Goal: Communication & Community: Answer question/provide support

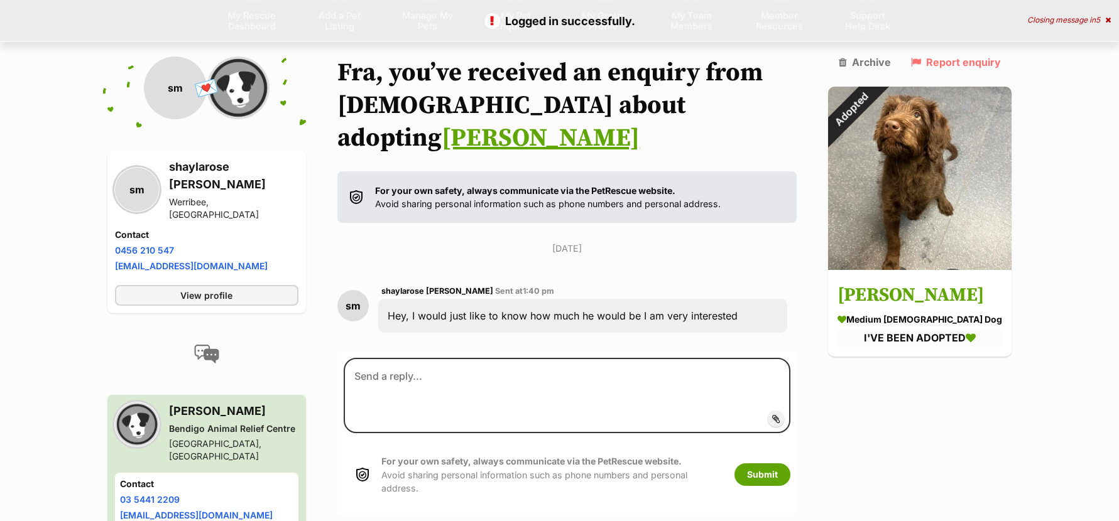
scroll to position [117, 0]
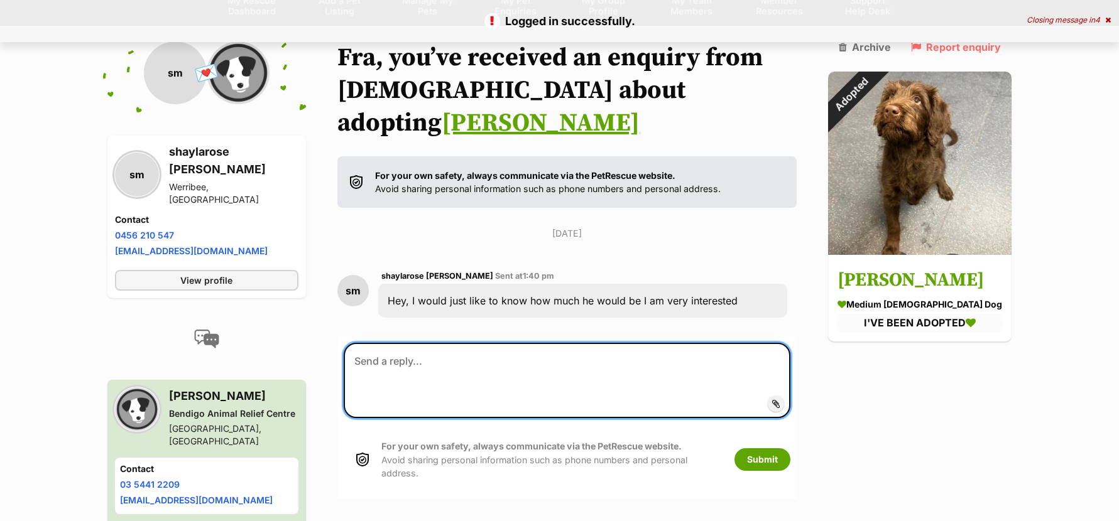
click at [448, 344] on textarea at bounding box center [567, 380] width 447 height 75
paste textarea "Hi there, Thanks for your email! I'm sorry to inform you that [PERSON_NAME] was…"
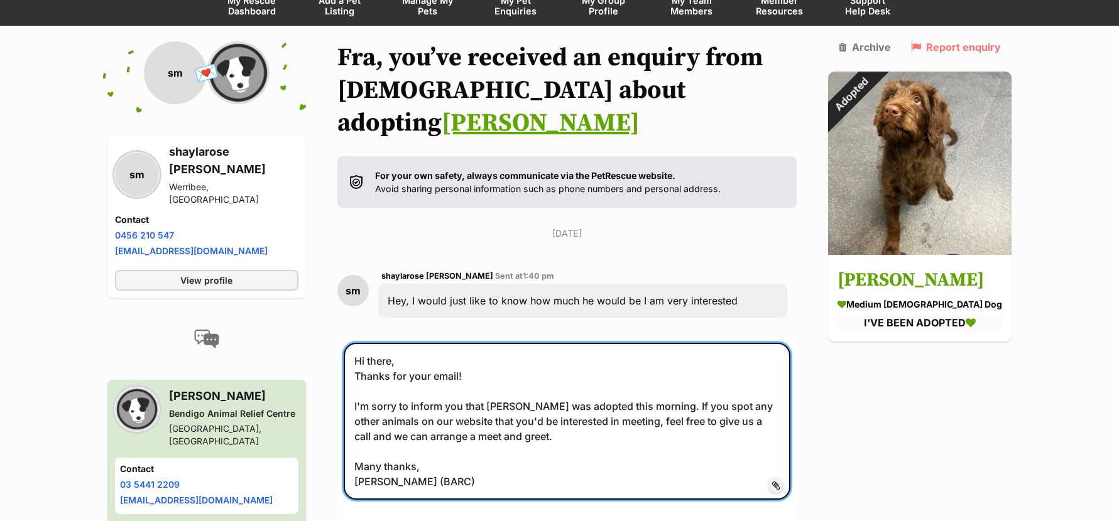
scroll to position [180, 0]
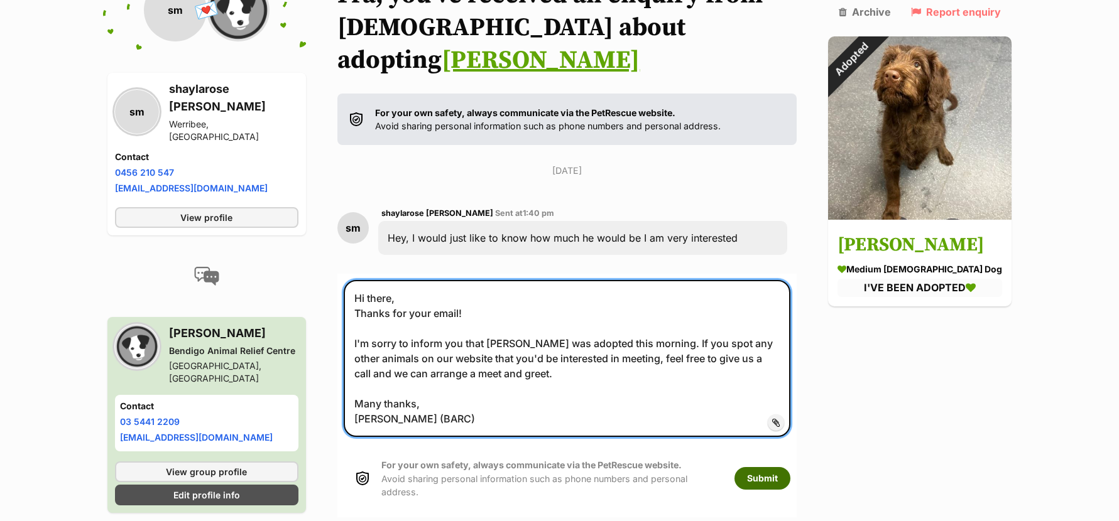
type textarea "Hi there, Thanks for your email! I'm sorry to inform you that [PERSON_NAME] was…"
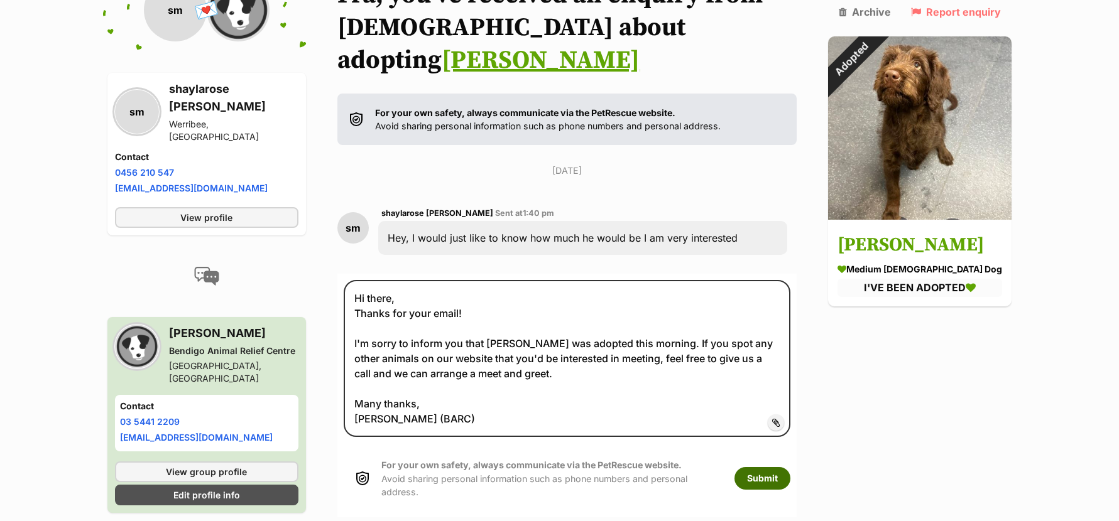
click at [771, 467] on button "Submit" at bounding box center [762, 478] width 56 height 23
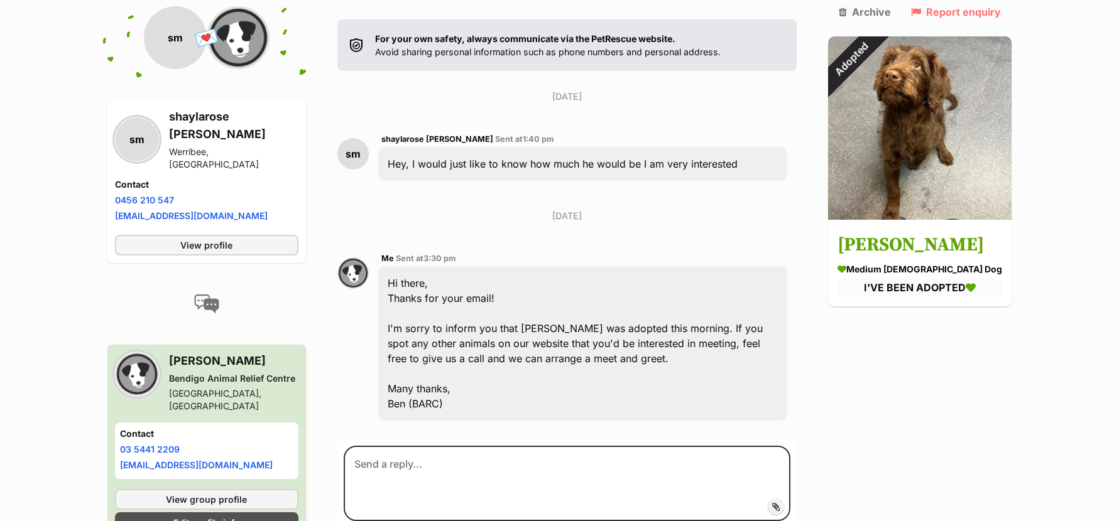
scroll to position [234, 0]
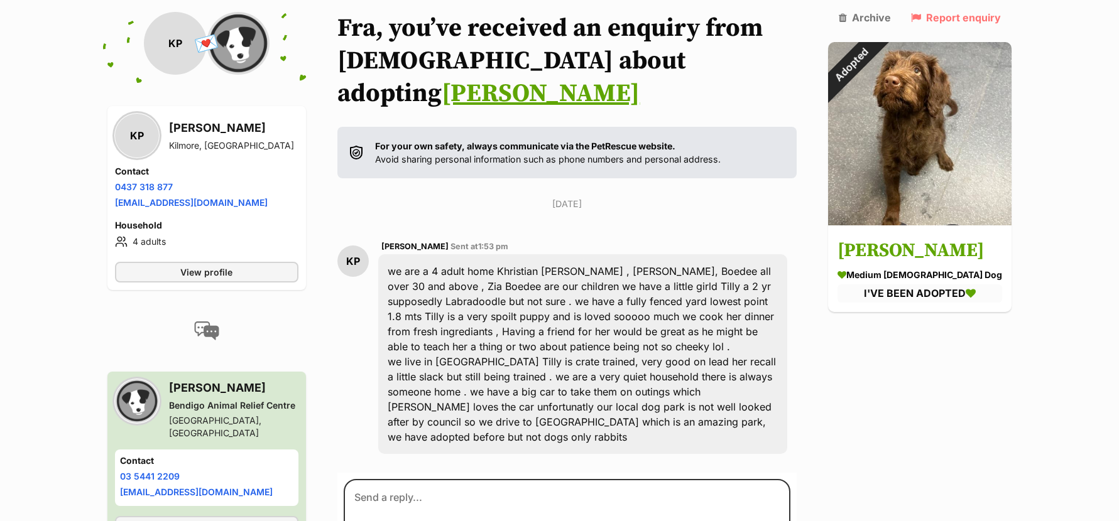
scroll to position [192, 0]
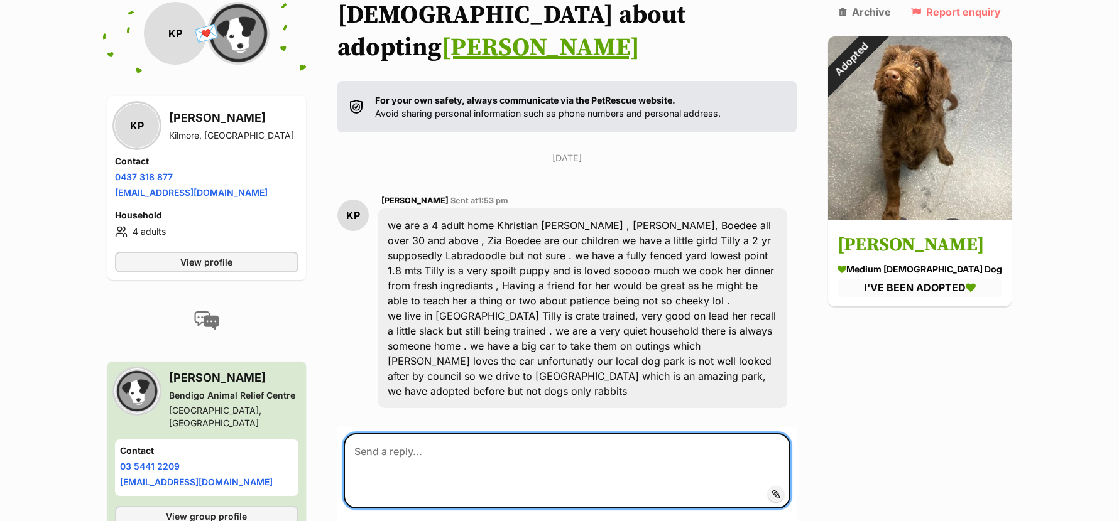
click at [418, 433] on textarea at bounding box center [567, 470] width 447 height 75
paste textarea "Hi there, Thanks for your email! I'm sorry to inform you that [PERSON_NAME] was…"
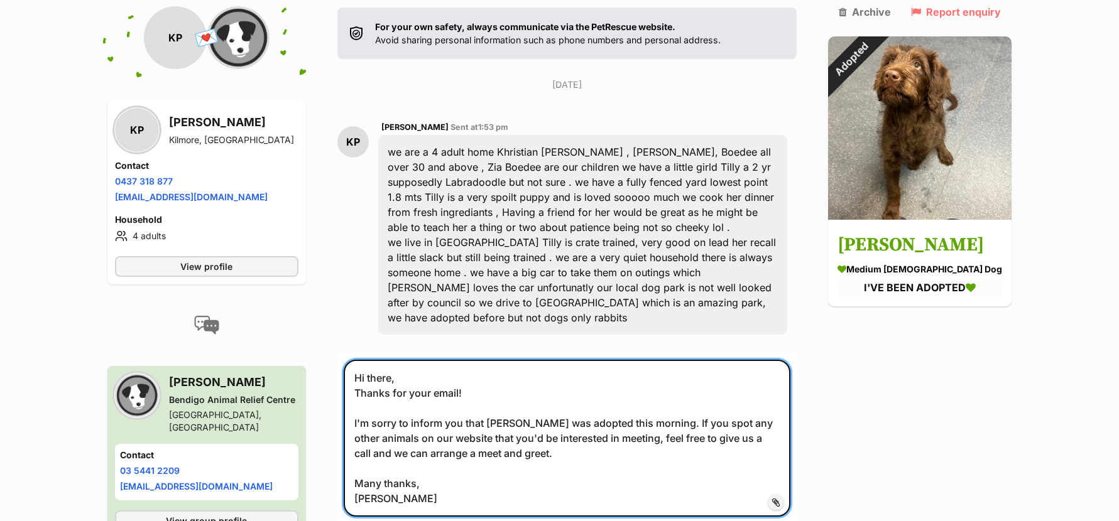
scroll to position [391, 0]
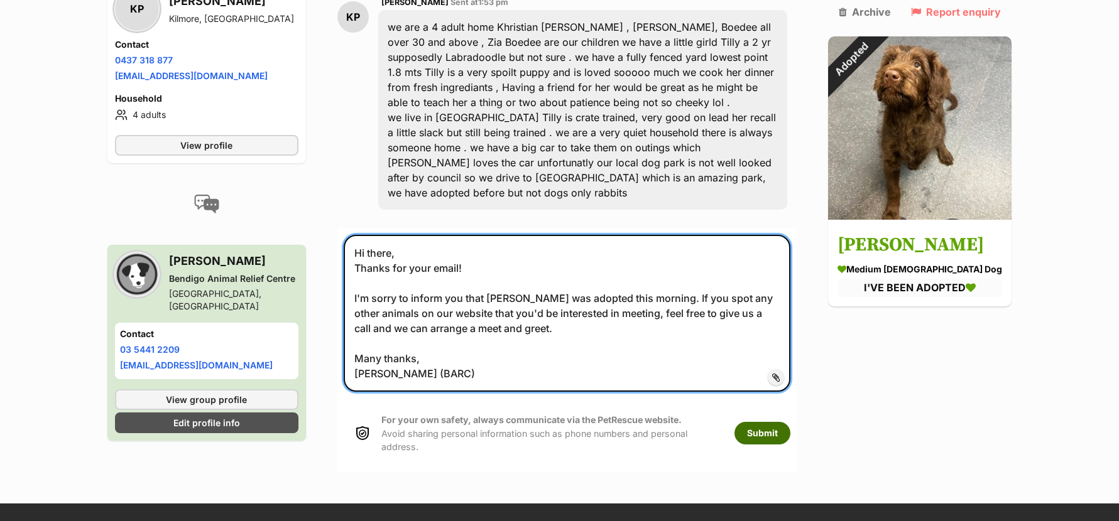
type textarea "Hi there, Thanks for your email! I'm sorry to inform you that [PERSON_NAME] was…"
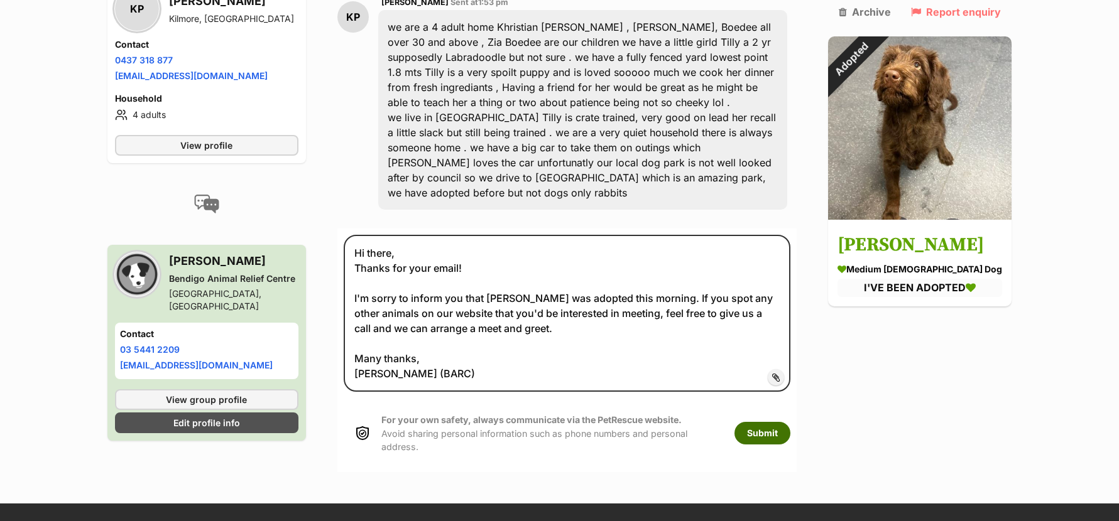
click at [778, 422] on button "Submit" at bounding box center [762, 433] width 56 height 23
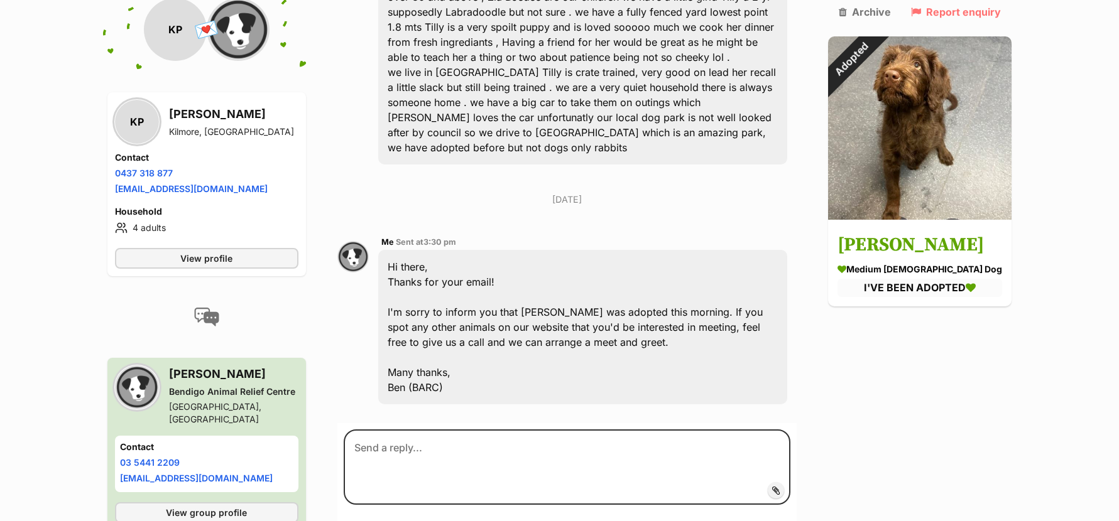
scroll to position [447, 0]
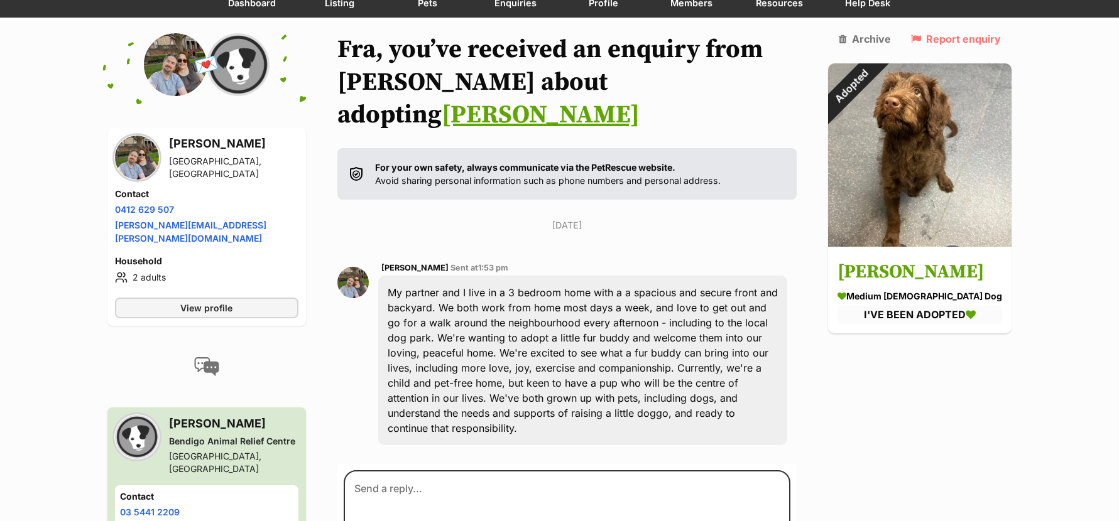
scroll to position [377, 0]
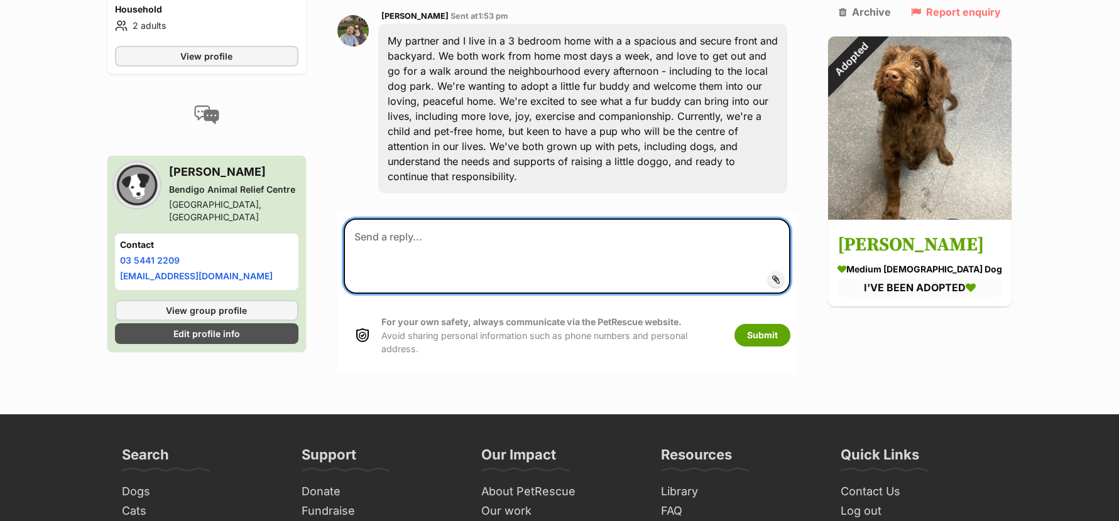
click at [428, 219] on textarea at bounding box center [567, 256] width 447 height 75
paste textarea "Hi there, Thanks for your email! I'm sorry to inform you that Rupert was adopte…"
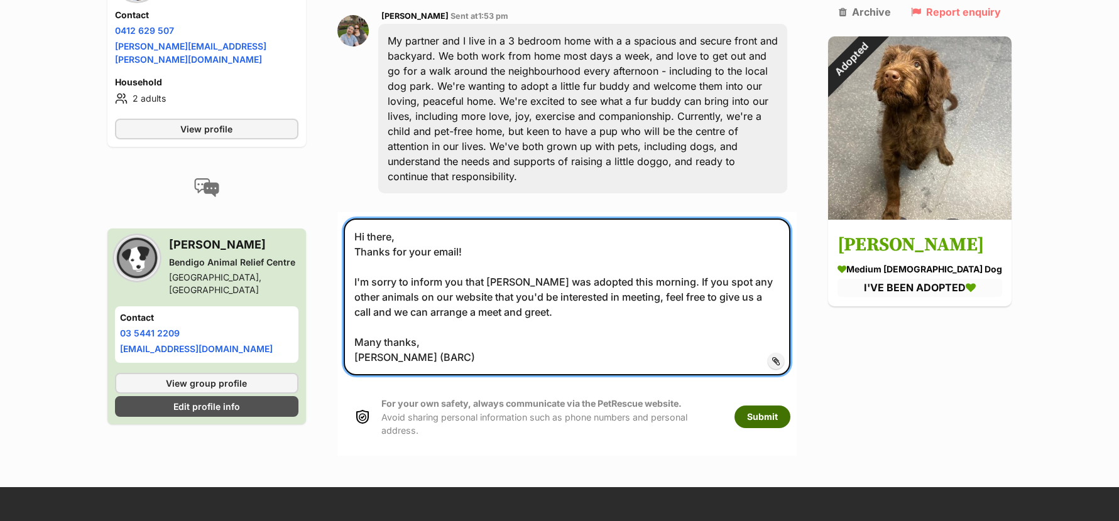
type textarea "Hi there, Thanks for your email! I'm sorry to inform you that Rupert was adopte…"
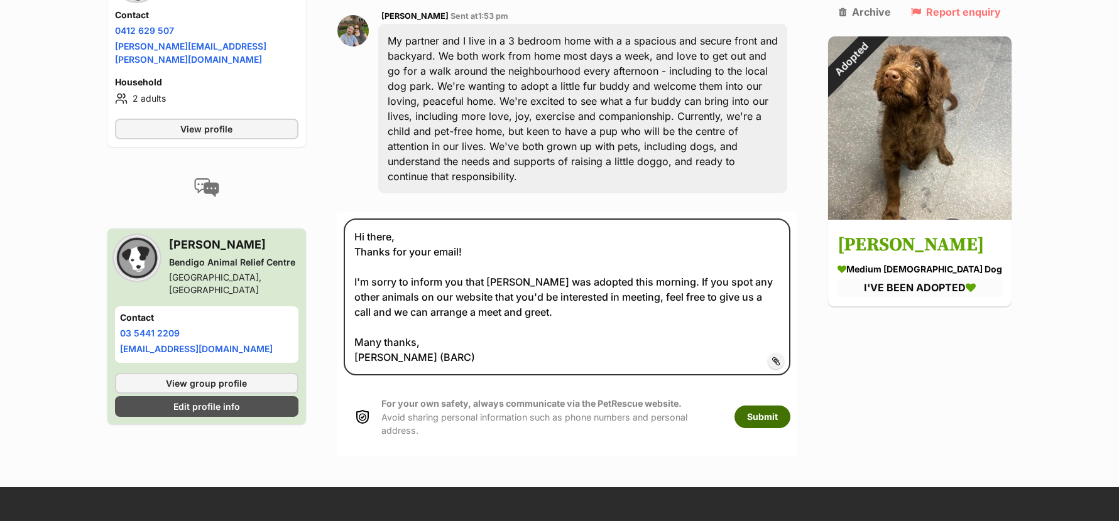
click at [786, 406] on button "Submit" at bounding box center [762, 417] width 56 height 23
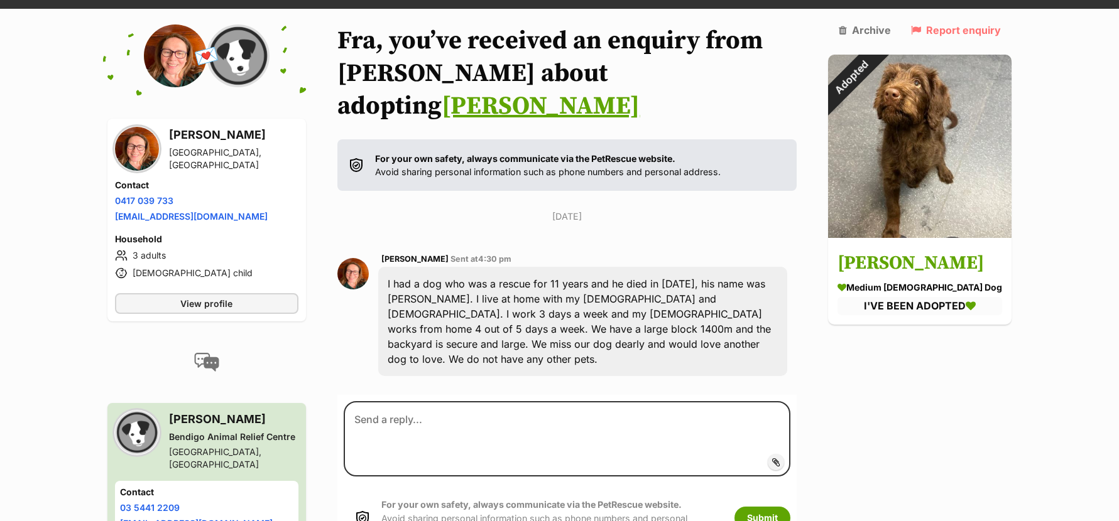
scroll to position [314, 0]
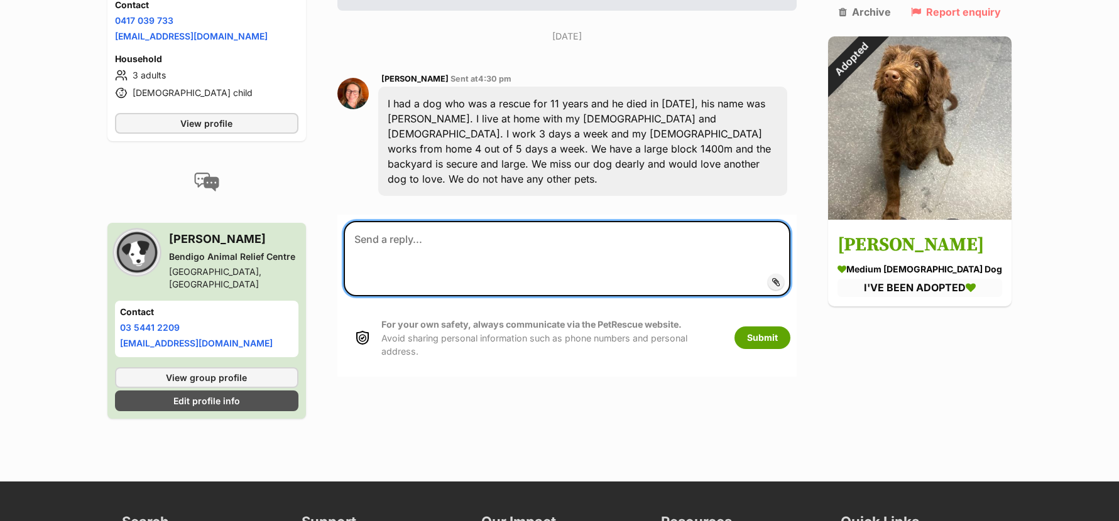
click at [448, 221] on textarea at bounding box center [567, 258] width 447 height 75
paste textarea "Hi there, Thanks for your email! I'm sorry to inform you that Rupert was adopte…"
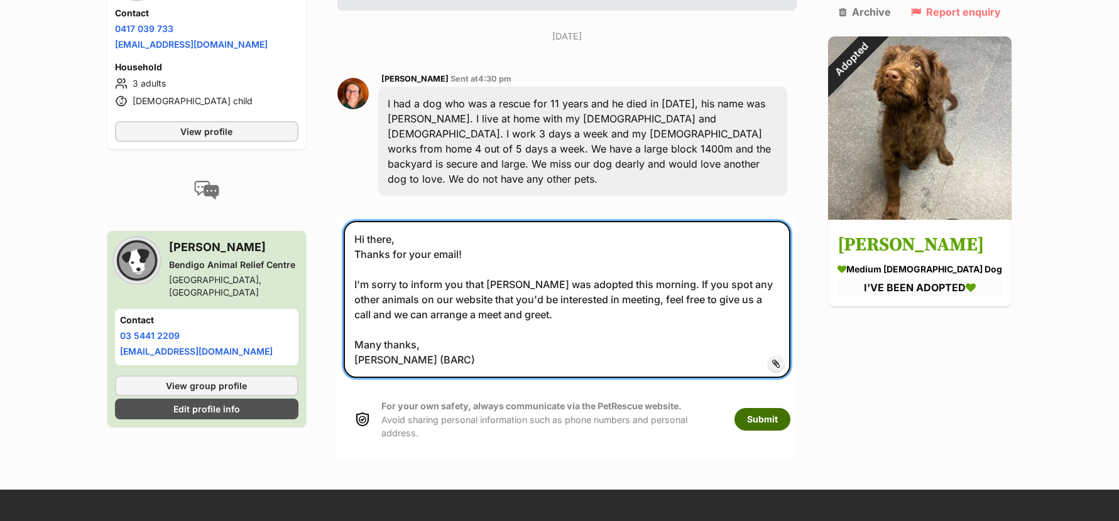
type textarea "Hi there, Thanks for your email! I'm sorry to inform you that Rupert was adopte…"
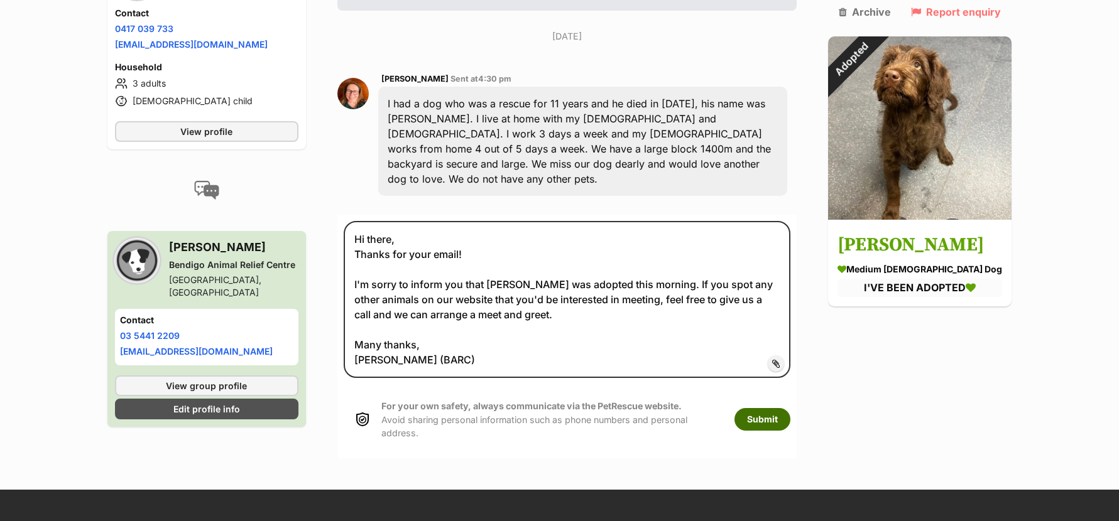
click at [790, 408] on button "Submit" at bounding box center [762, 419] width 56 height 23
